Goal: Information Seeking & Learning: Learn about a topic

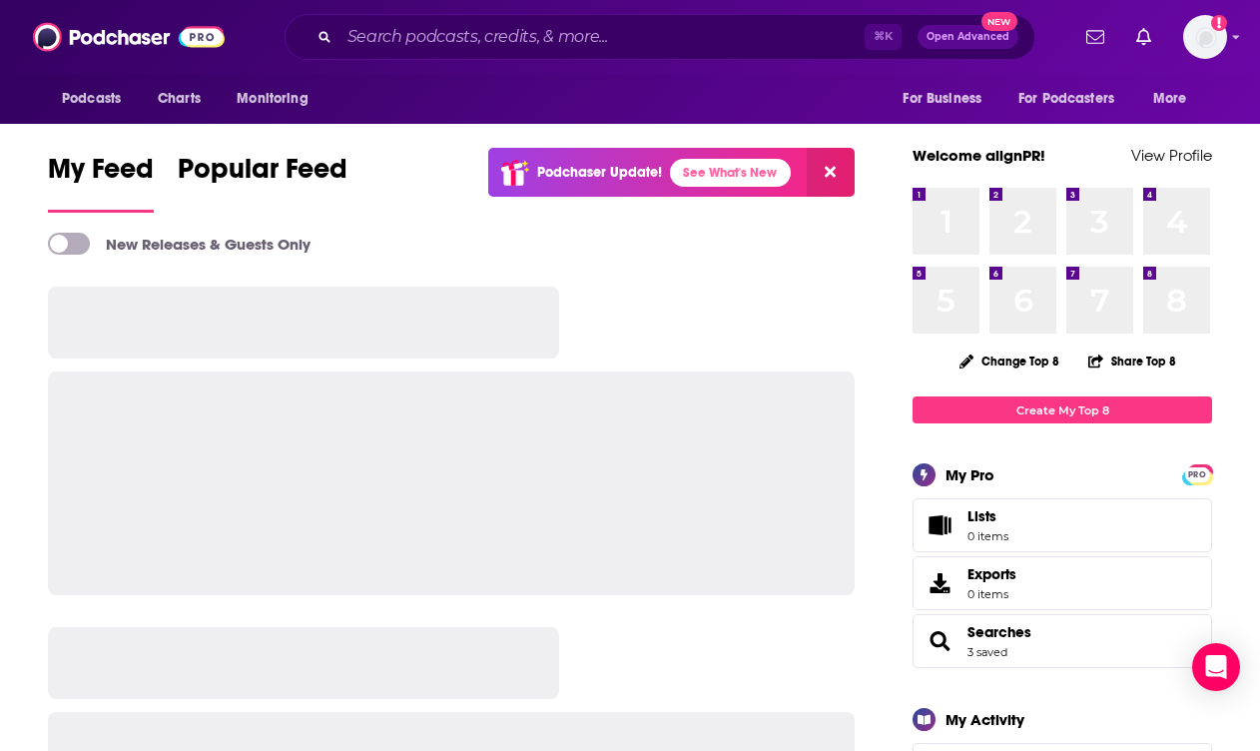
click at [837, 177] on button at bounding box center [831, 172] width 48 height 49
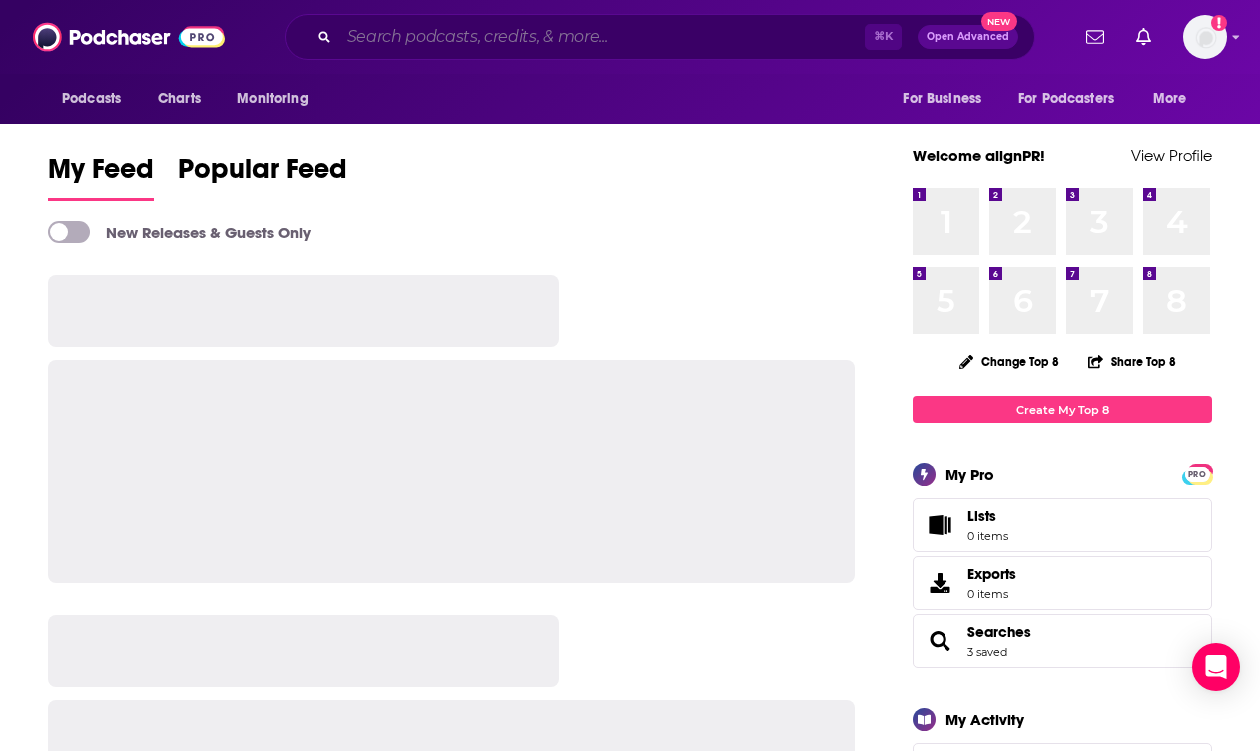
drag, startPoint x: 447, startPoint y: 22, endPoint x: 458, endPoint y: 34, distance: 16.3
click at [447, 23] on input "Search podcasts, credits, & more..." at bounding box center [601, 37] width 525 height 32
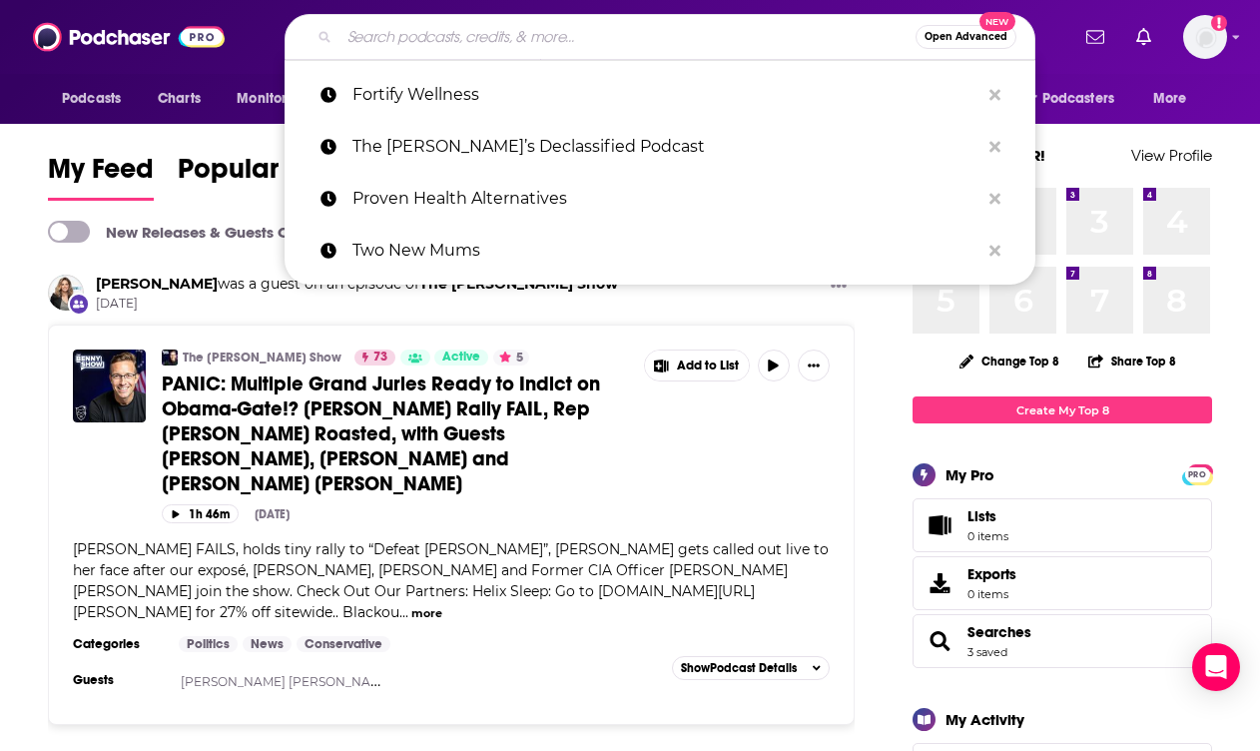
drag, startPoint x: 227, startPoint y: 302, endPoint x: 348, endPoint y: 192, distance: 164.6
click at [228, 301] on span "[DATE]" at bounding box center [357, 303] width 522 height 17
click at [460, 42] on input "Search podcasts, credits, & more..." at bounding box center [627, 37] width 576 height 32
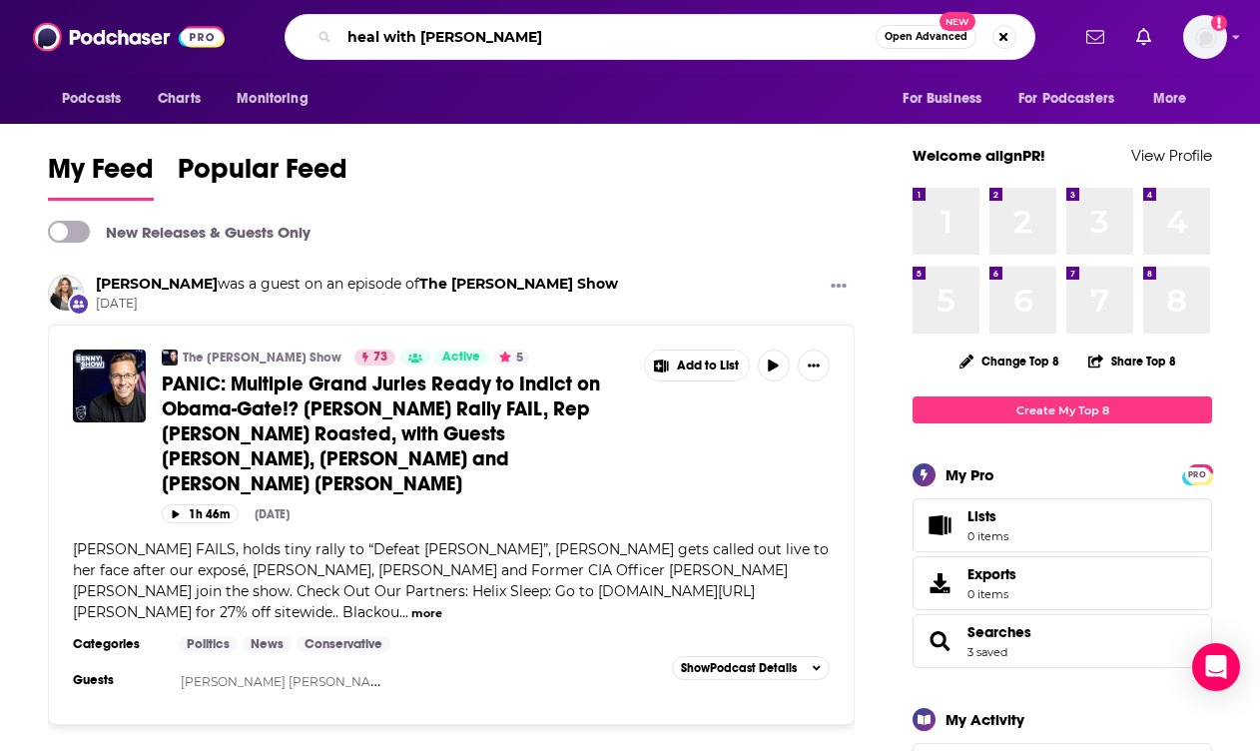
type input "heal with [PERSON_NAME]"
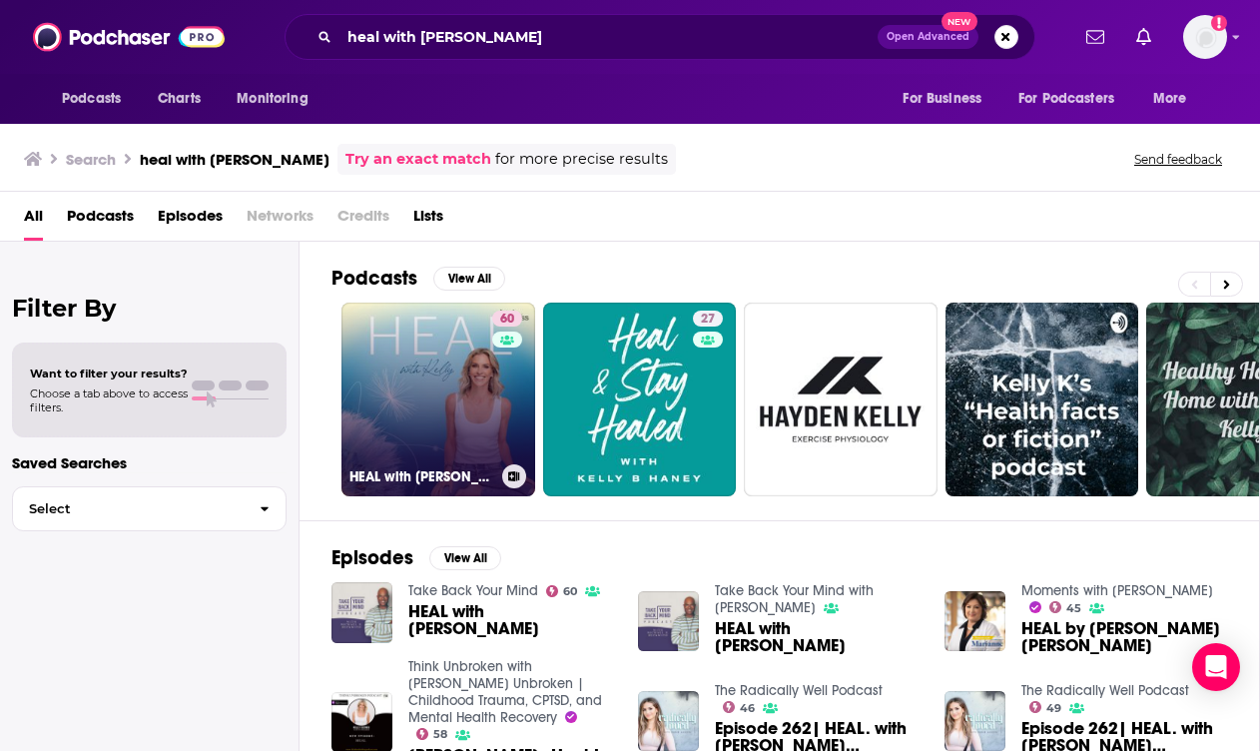
click at [433, 400] on link "60 HEAL with [PERSON_NAME]" at bounding box center [438, 399] width 194 height 194
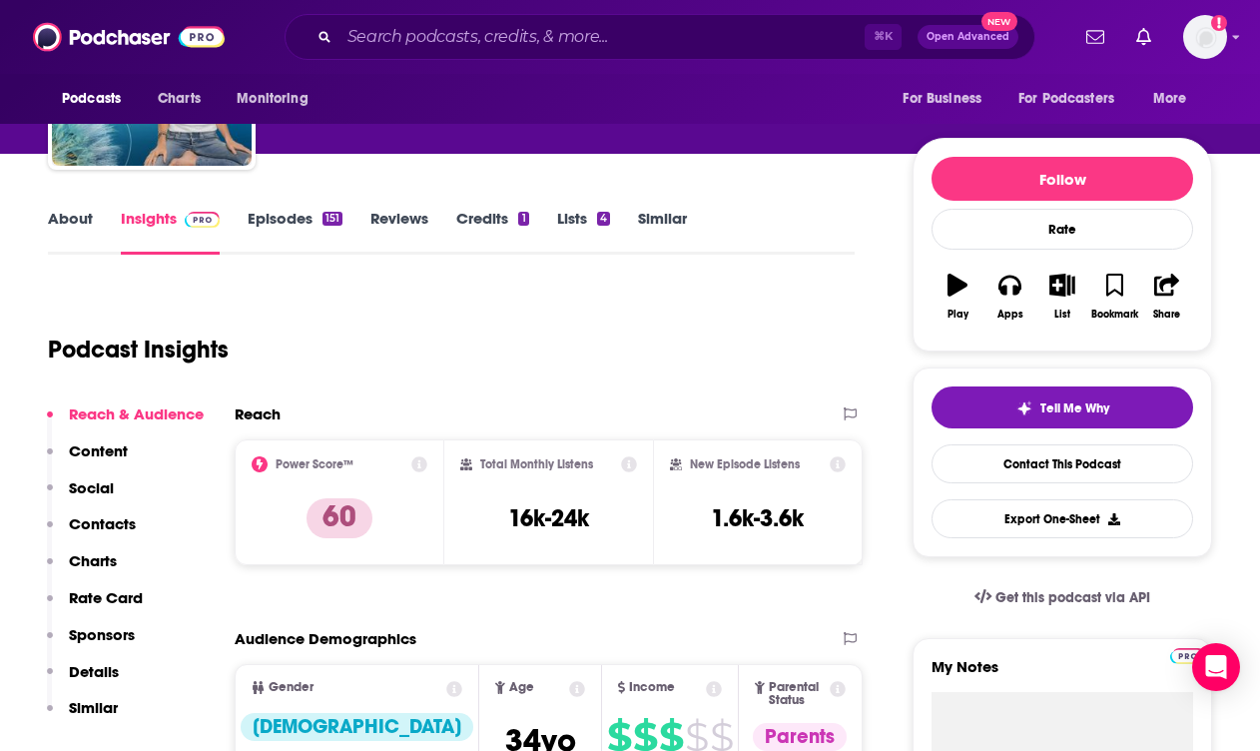
scroll to position [191, 0]
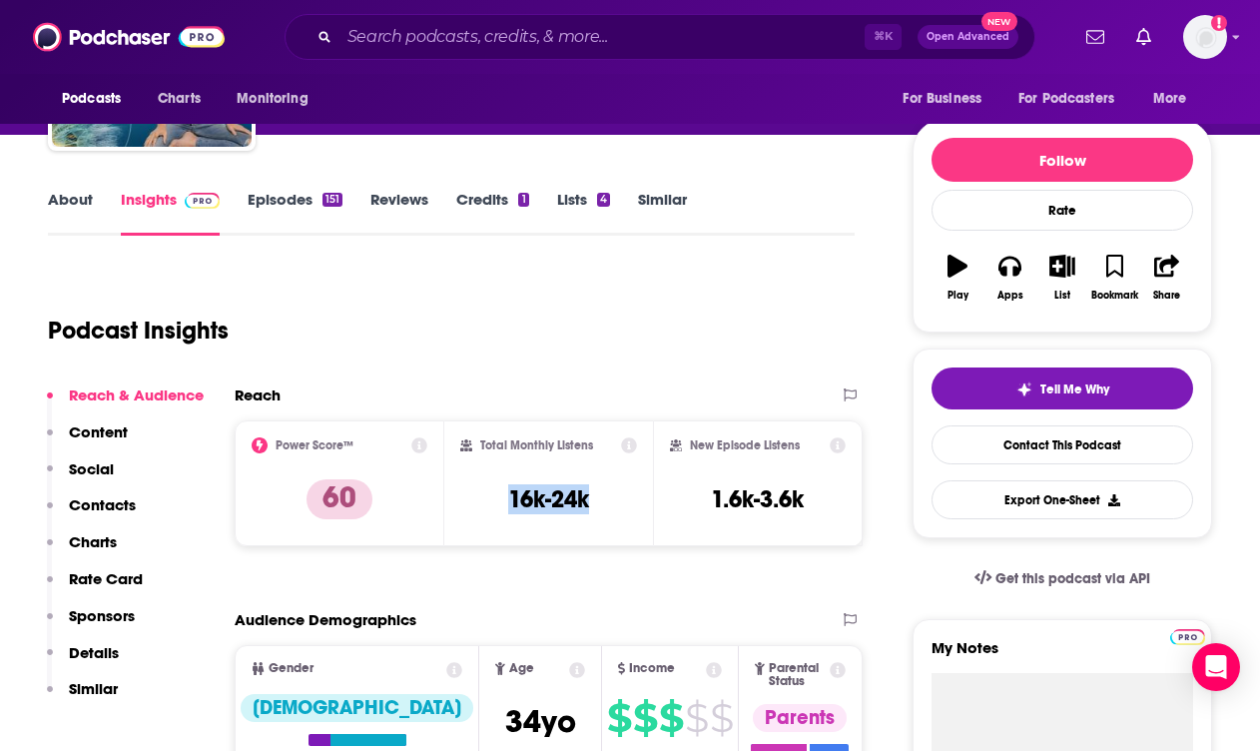
drag, startPoint x: 620, startPoint y: 511, endPoint x: 483, endPoint y: 504, distance: 136.9
click at [483, 505] on div "Total Monthly Listens 16k-24k" at bounding box center [549, 483] width 178 height 92
copy h3 "16k-24k"
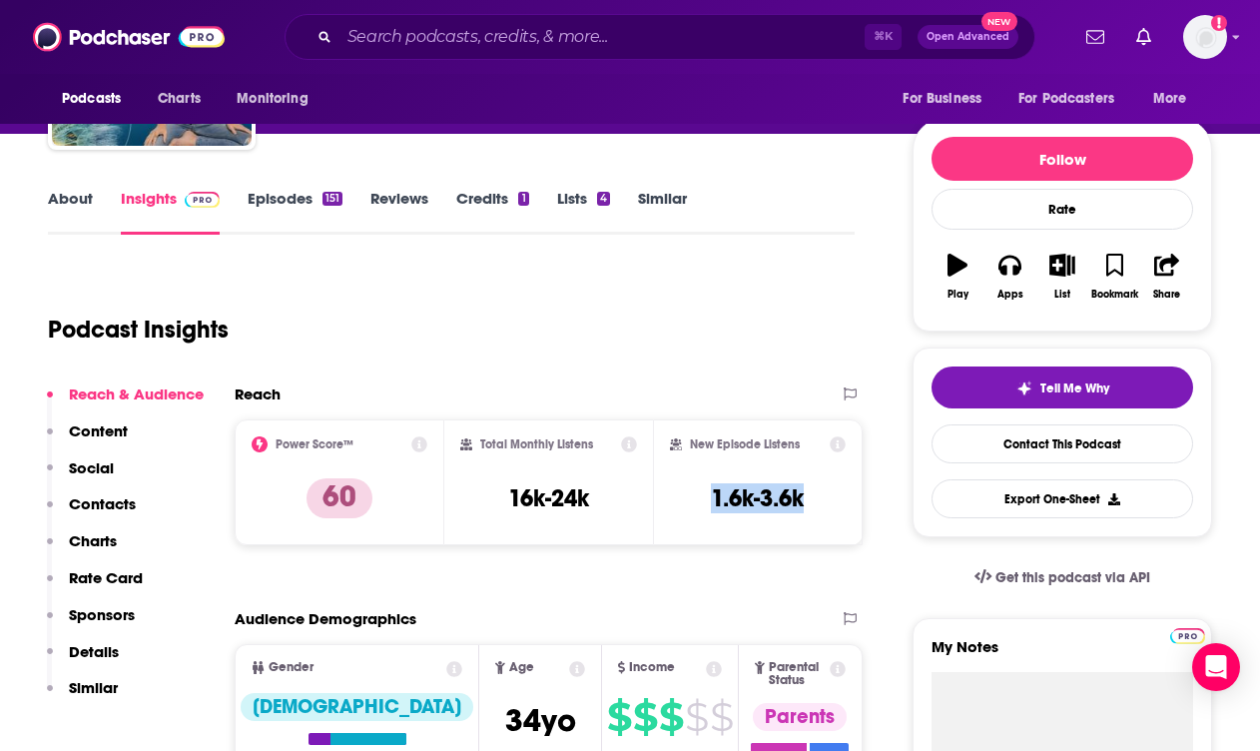
drag, startPoint x: 717, startPoint y: 495, endPoint x: 550, endPoint y: 492, distance: 166.7
click at [848, 498] on div "New Episode Listens 1.6k-3.6k" at bounding box center [758, 482] width 210 height 126
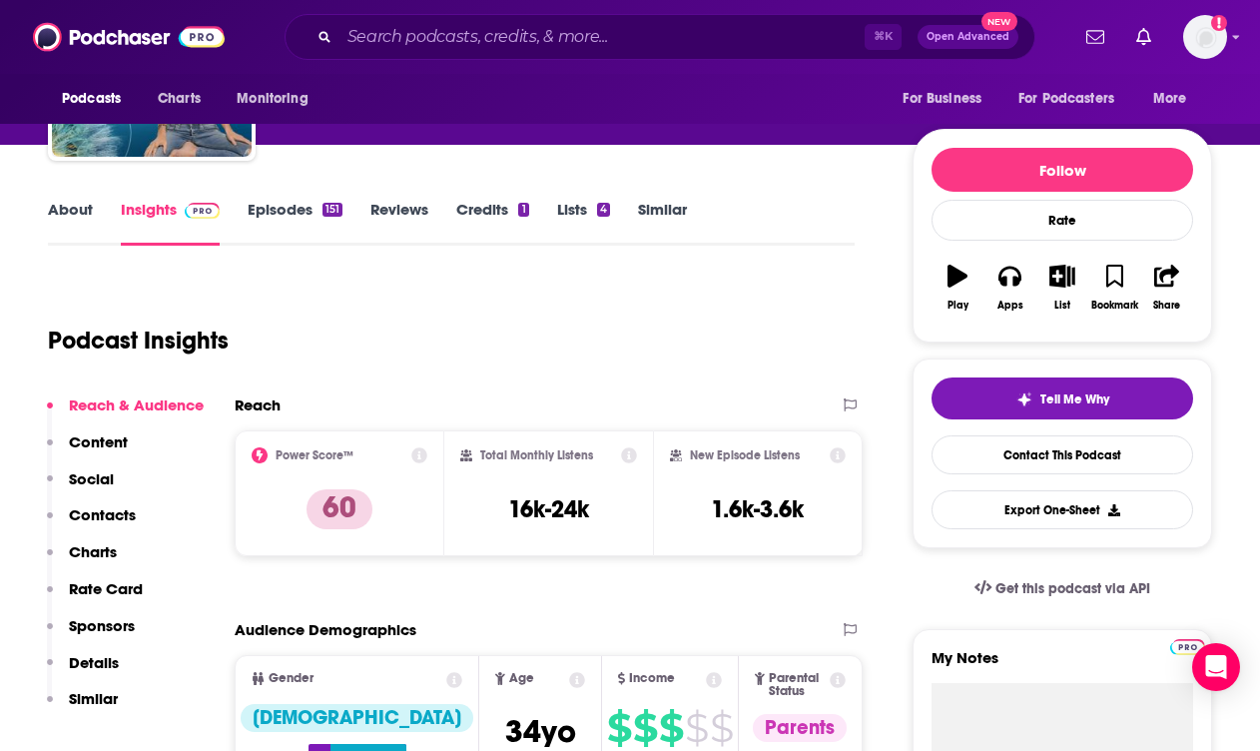
copy icon
click at [788, 475] on div "New Episode Listens 1.6k-3.6k" at bounding box center [758, 493] width 176 height 92
drag, startPoint x: 695, startPoint y: 503, endPoint x: 839, endPoint y: 508, distance: 143.8
click at [840, 508] on div "New Episode Listens 1.6k-3.6k" at bounding box center [758, 493] width 176 height 92
copy h3 "1.6k-3.6k"
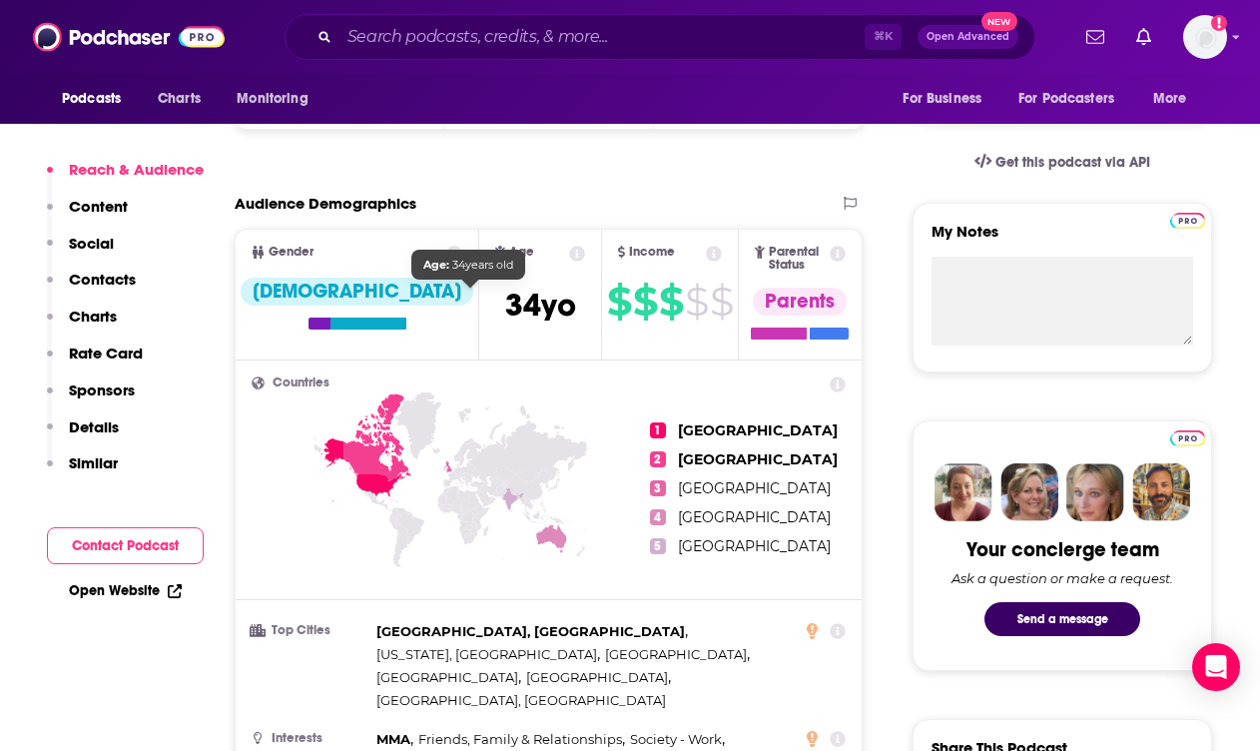
scroll to position [651, 0]
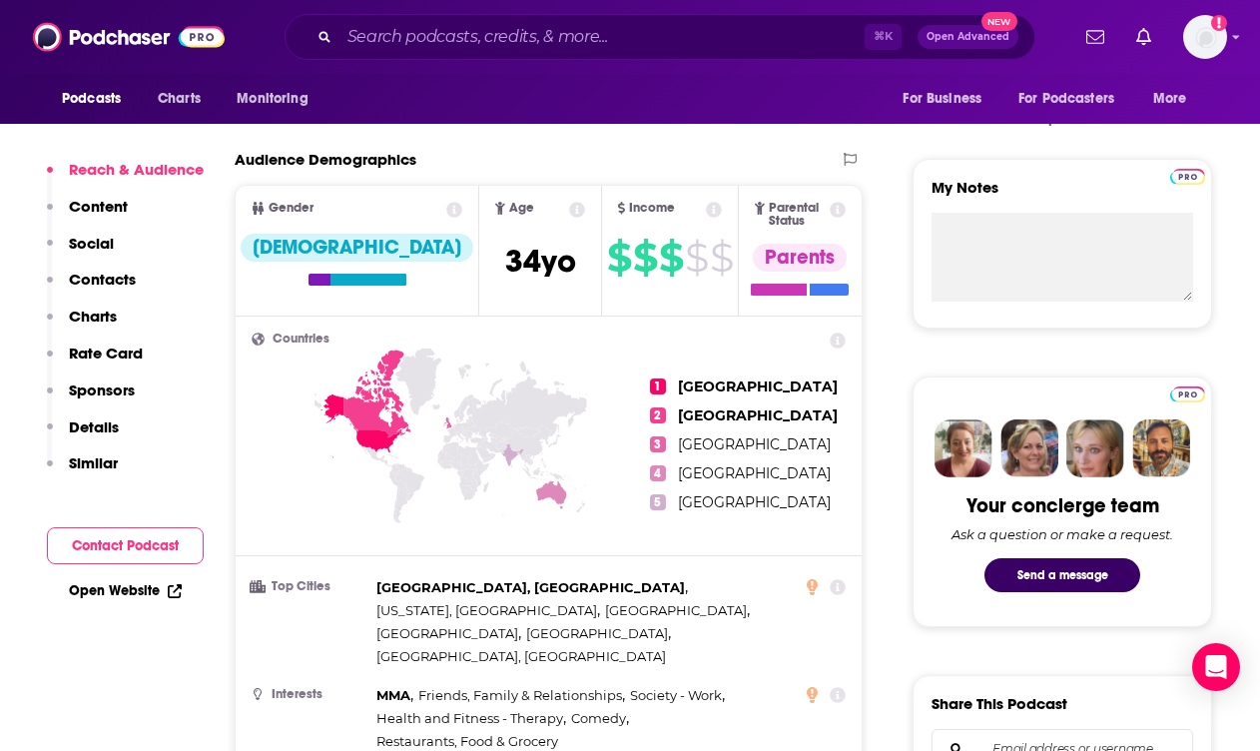
click at [373, 417] on icon at bounding box center [377, 393] width 67 height 88
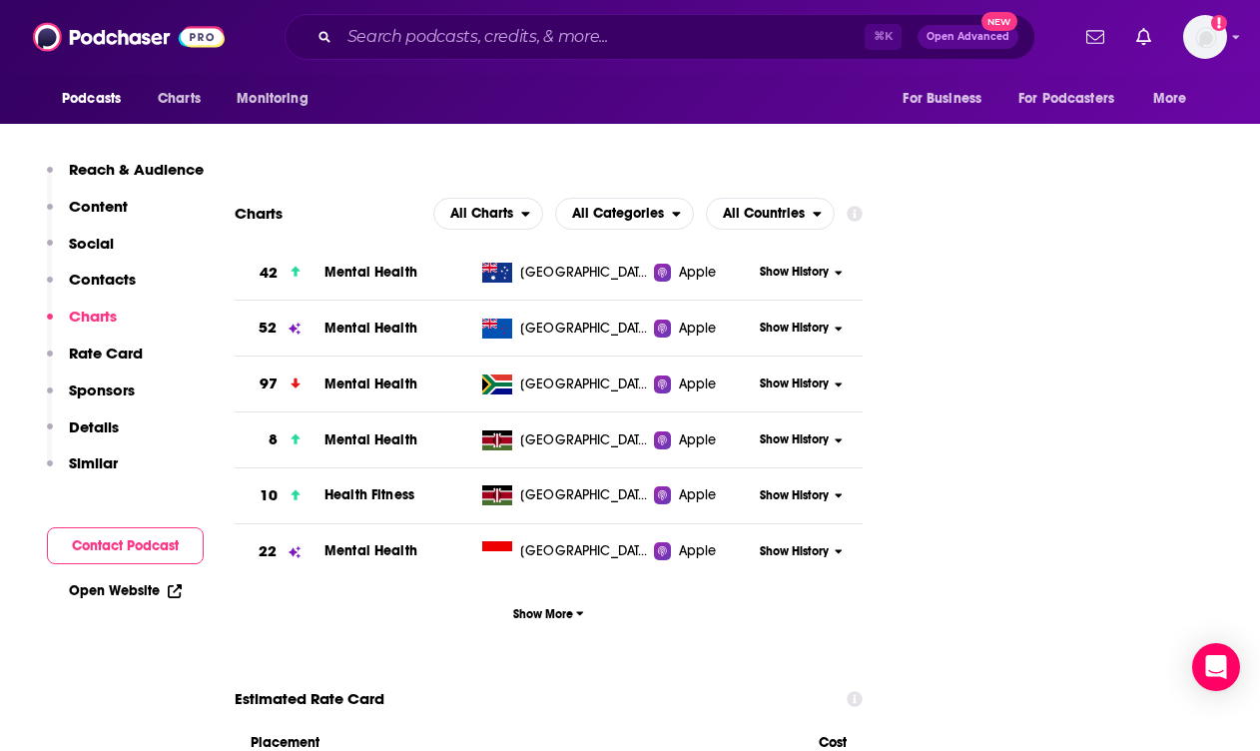
scroll to position [2105, 10]
click at [556, 607] on span "Show More" at bounding box center [548, 614] width 71 height 14
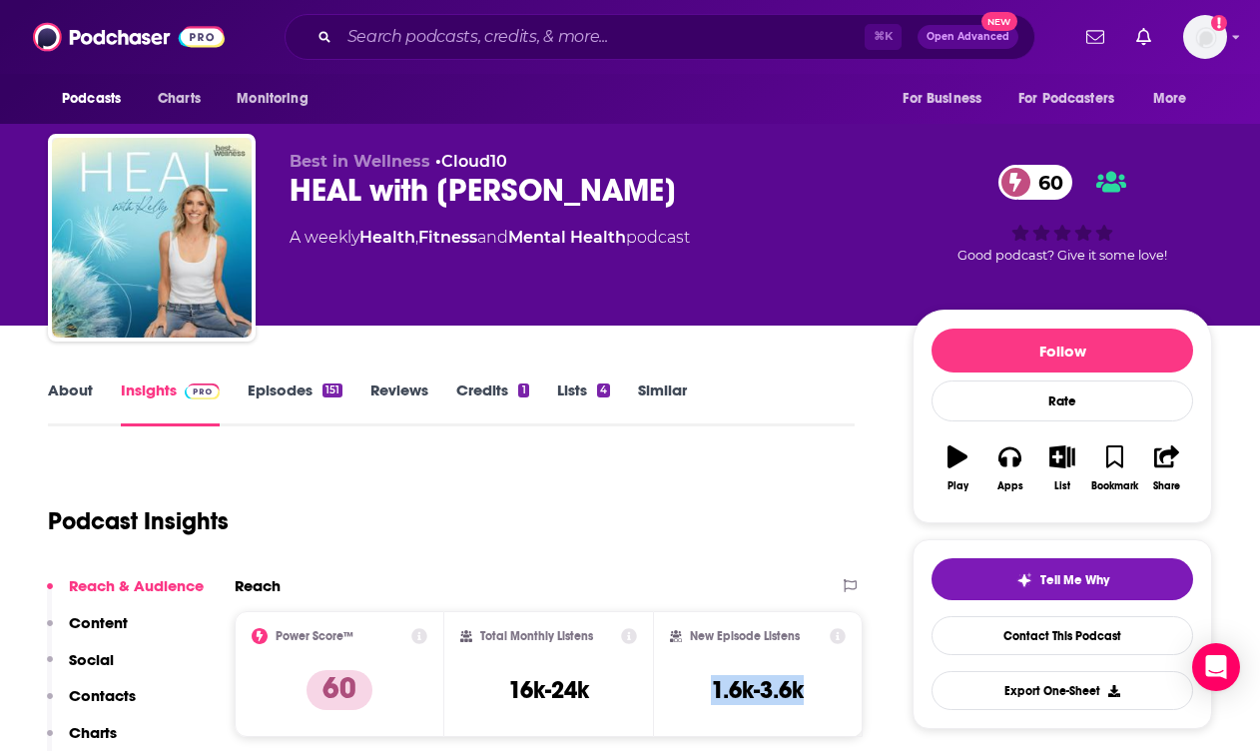
scroll to position [0, 10]
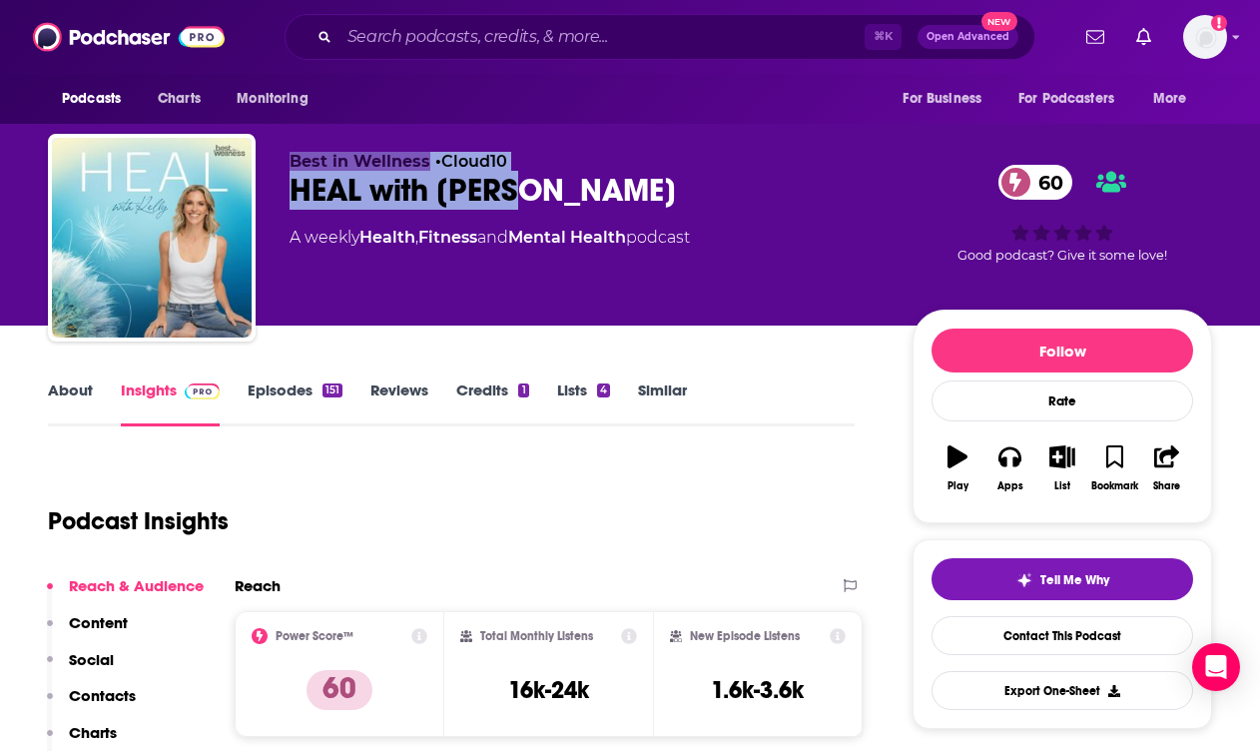
drag, startPoint x: 570, startPoint y: 193, endPoint x: 259, endPoint y: 195, distance: 311.5
click at [259, 195] on div "Best in Wellness • Cloud10 HEAL with [PERSON_NAME] 60 A weekly Health , Fitness…" at bounding box center [630, 242] width 1164 height 216
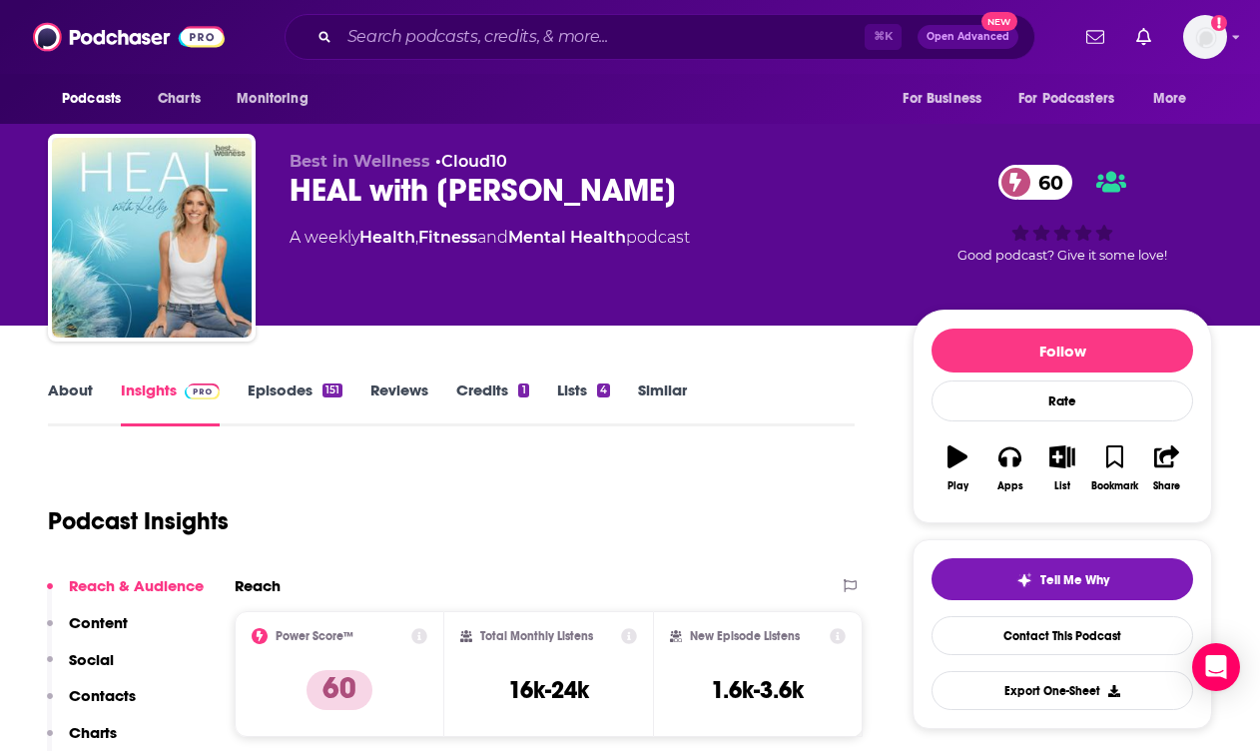
click at [541, 186] on div "HEAL with [PERSON_NAME] 60" at bounding box center [584, 190] width 591 height 39
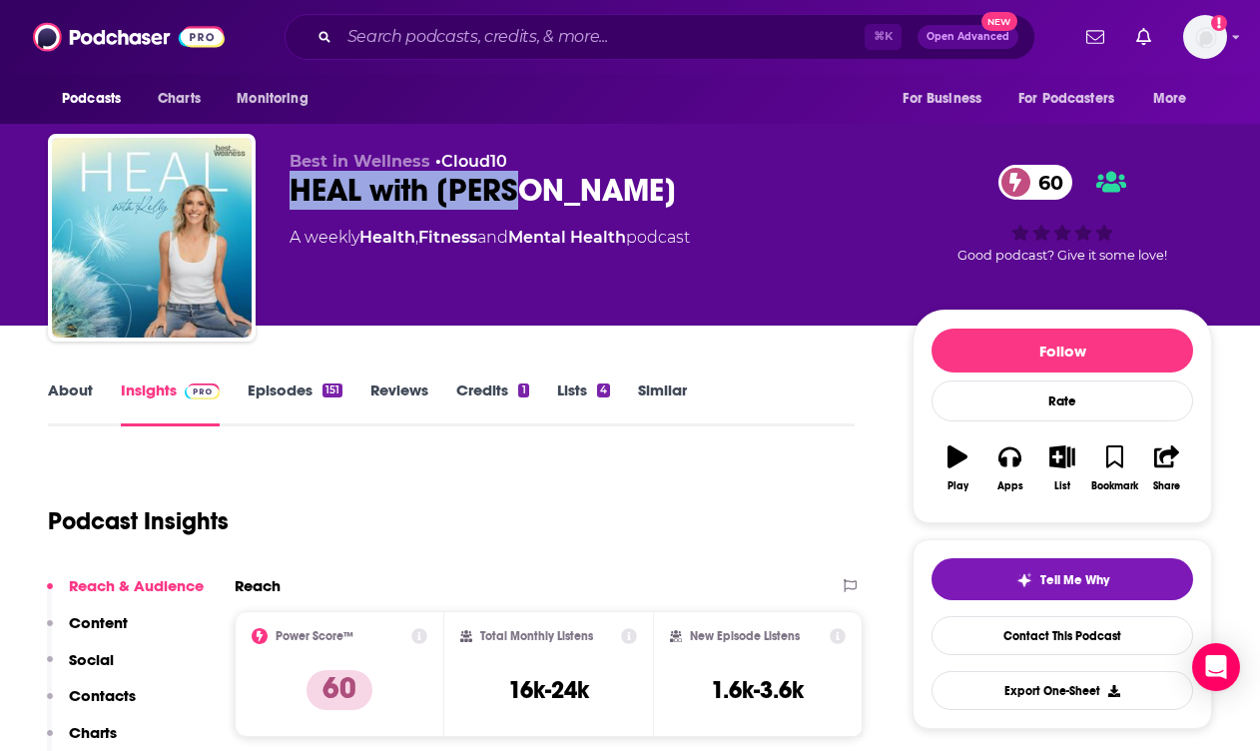
drag, startPoint x: 527, startPoint y: 194, endPoint x: 279, endPoint y: 201, distance: 248.7
click at [278, 202] on div "Best in Wellness • Cloud10 HEAL with [PERSON_NAME] 60 A weekly Health , Fitness…" at bounding box center [630, 242] width 1164 height 216
copy h2 "HEAL with [PERSON_NAME]"
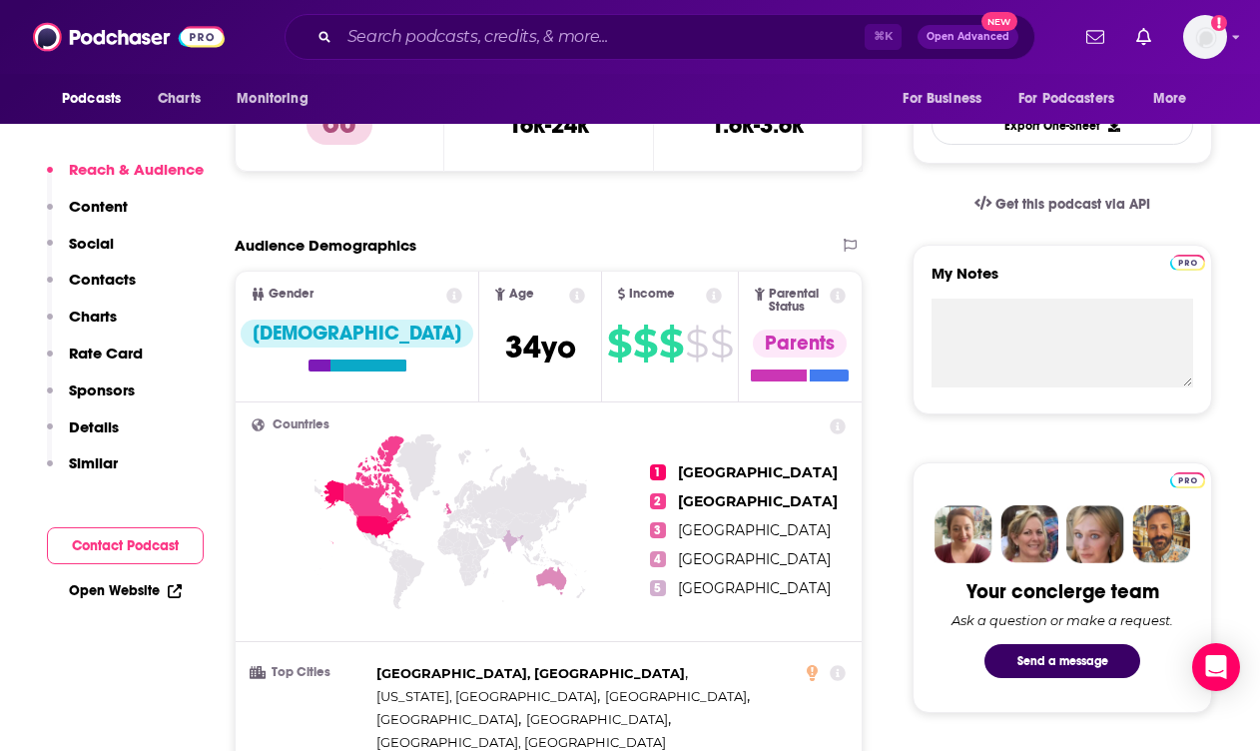
scroll to position [816, 10]
